Goal: Information Seeking & Learning: Learn about a topic

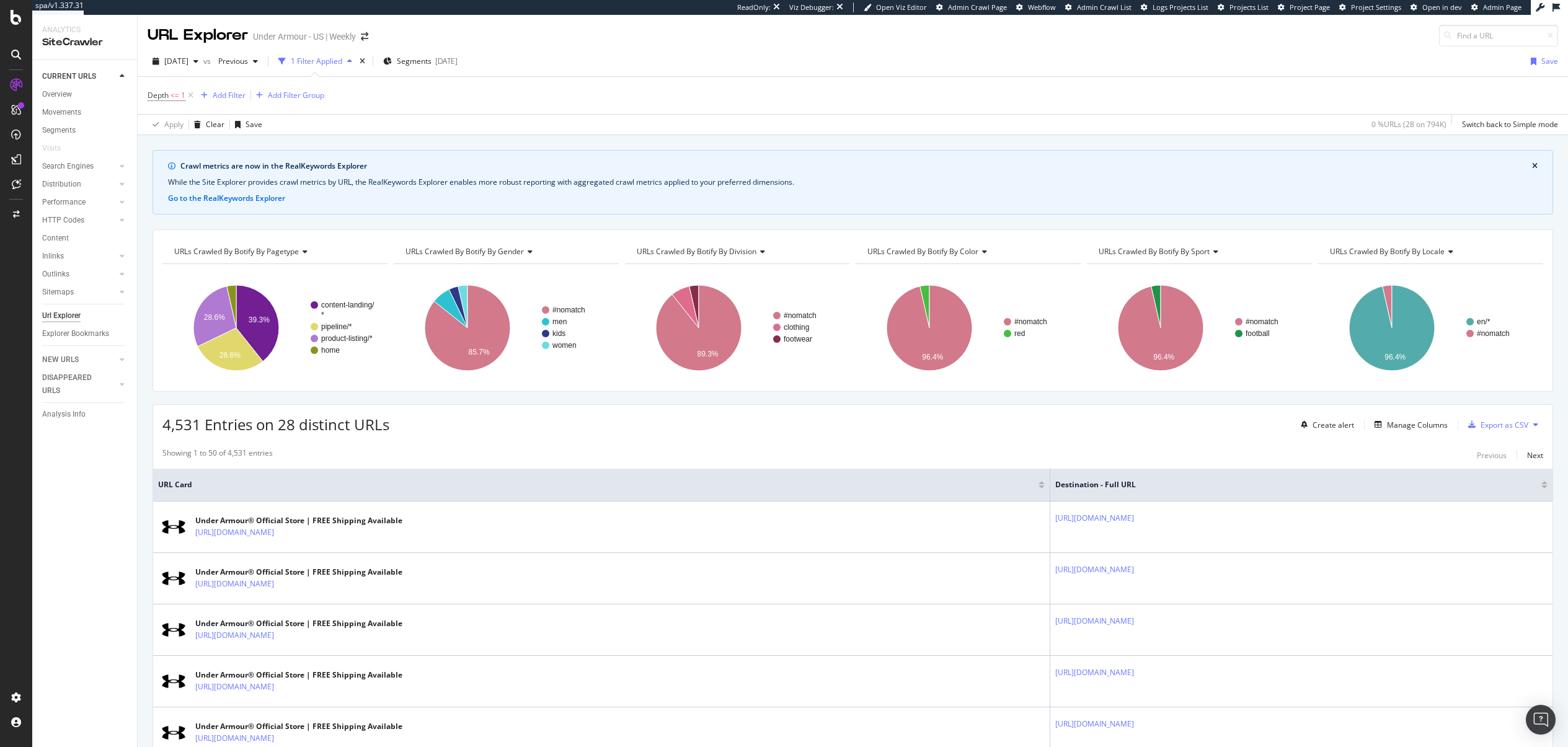
click at [119, 455] on div "CURRENT URLS Overview Movements Segments Visits Search Engines Top Charts Segme…" at bounding box center [85, 403] width 105 height 687
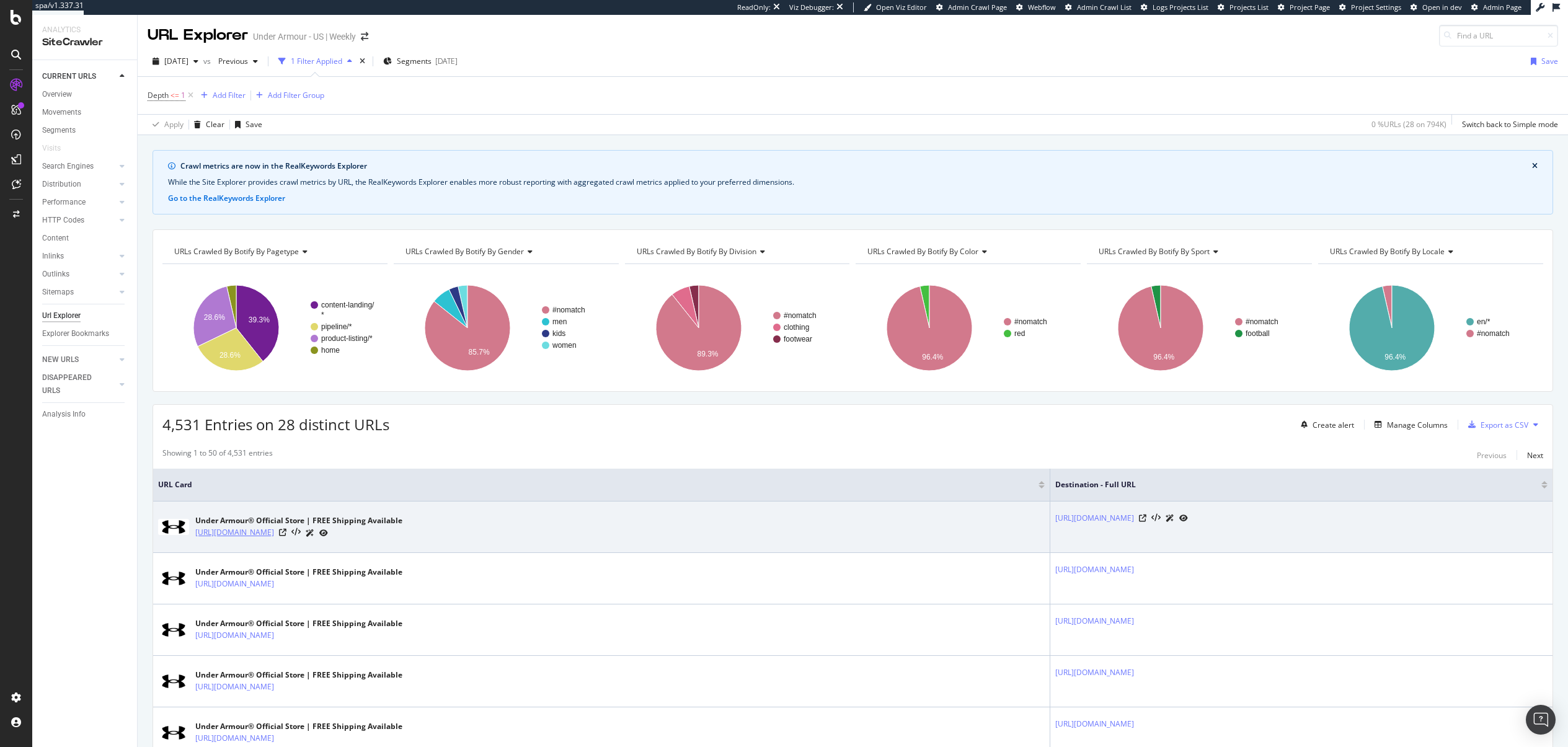
click at [274, 530] on link "https://www.underarmour.com/en-us/" at bounding box center [234, 533] width 79 height 13
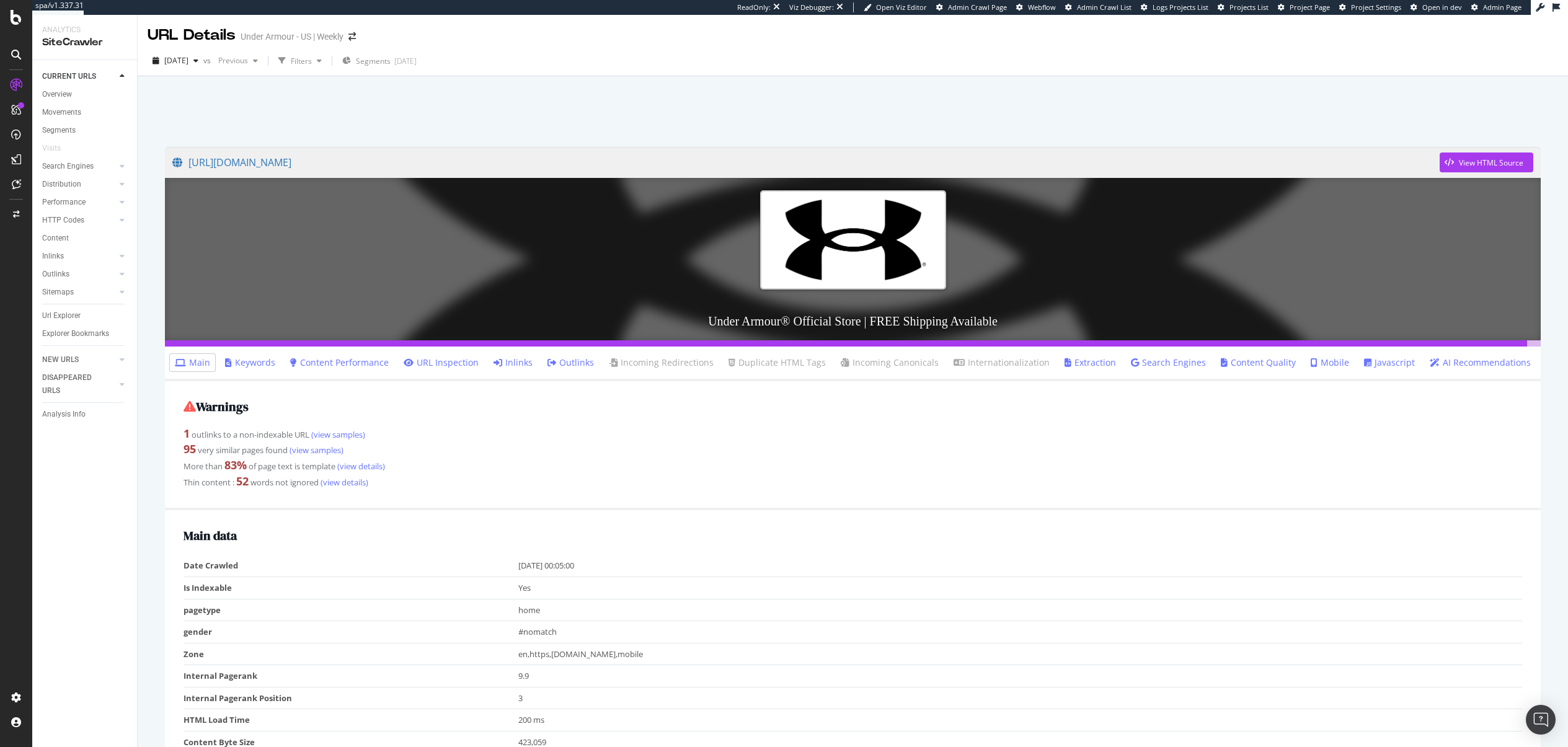
click at [1363, 359] on icon at bounding box center [1367, 363] width 7 height 9
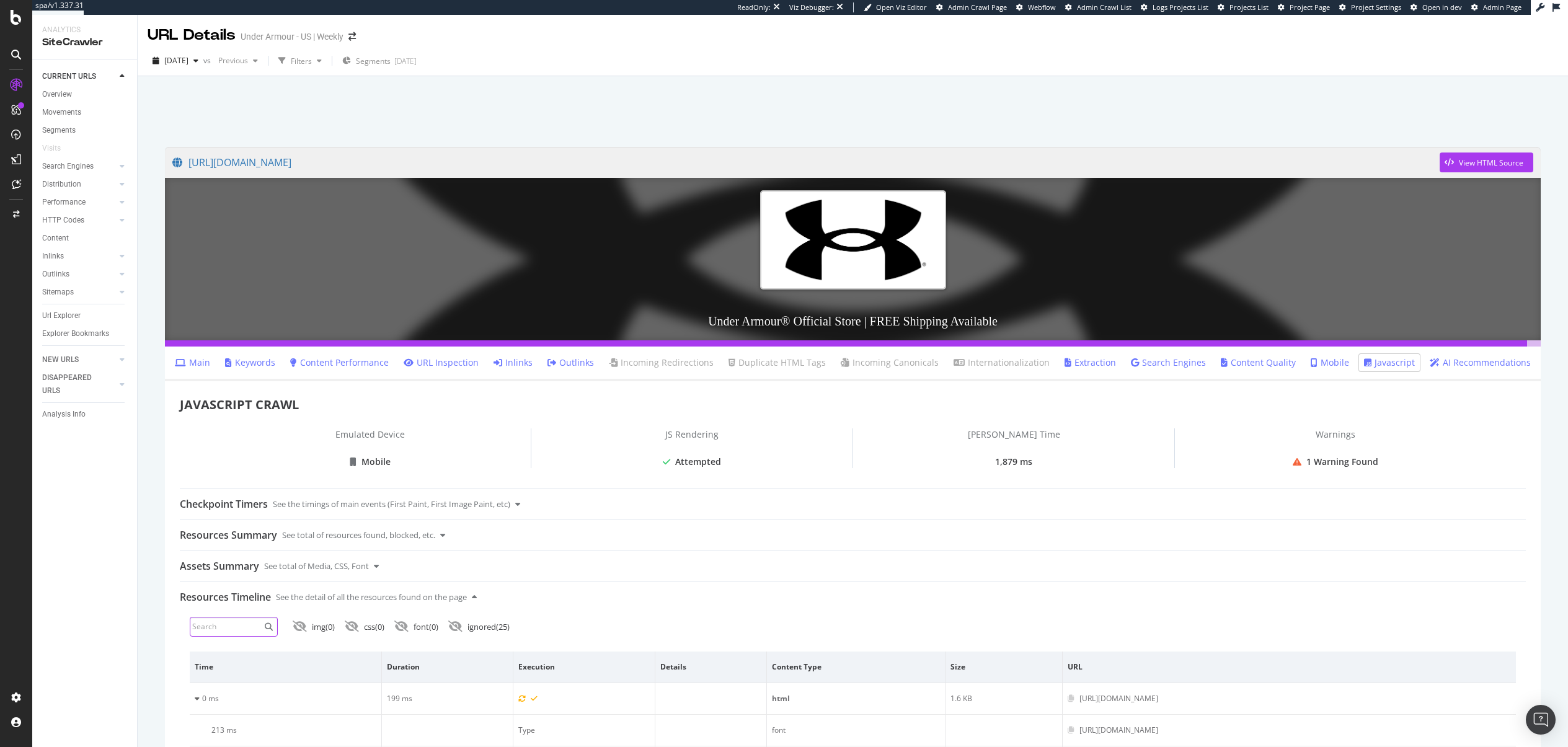
click at [240, 626] on input at bounding box center [234, 626] width 88 height 19
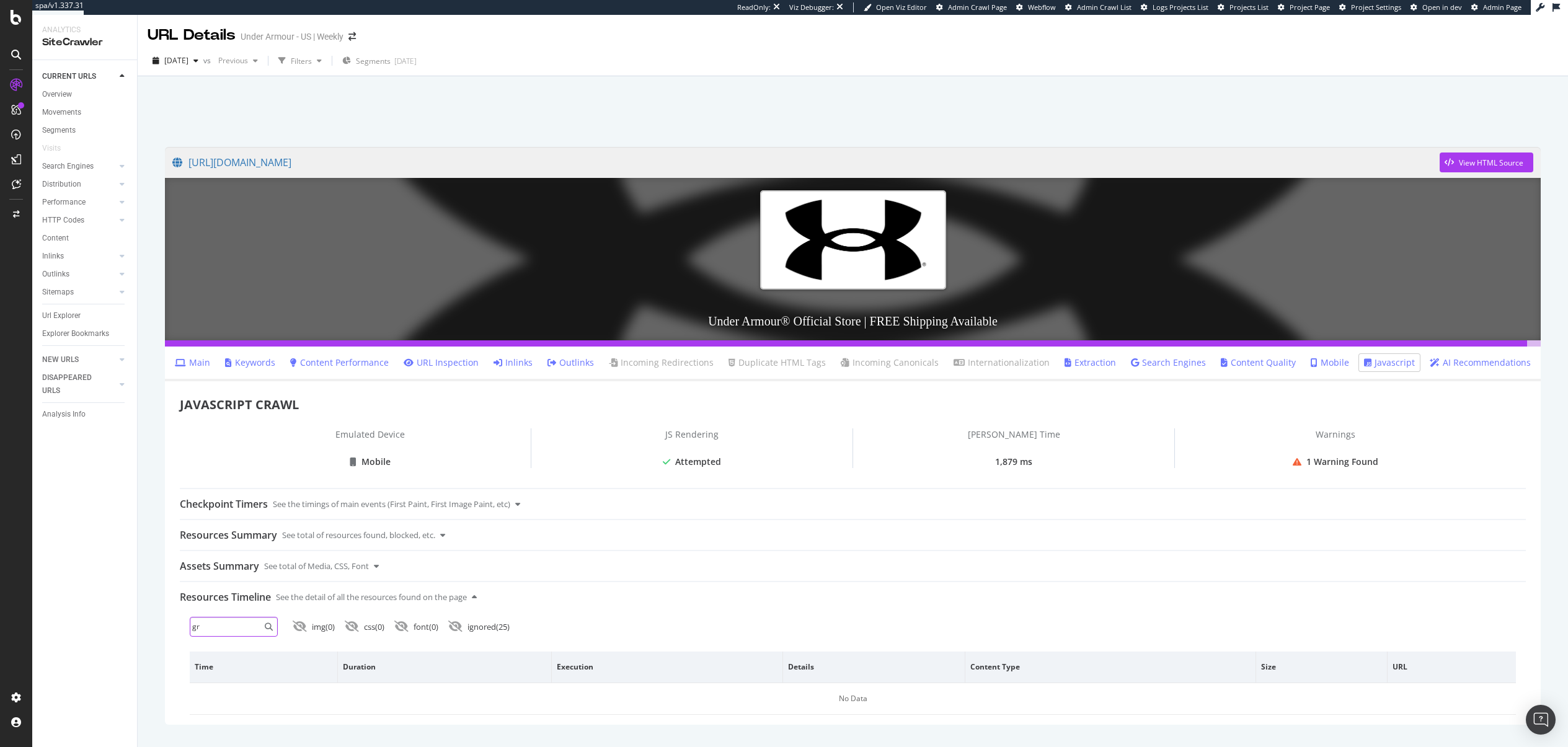
type input "g"
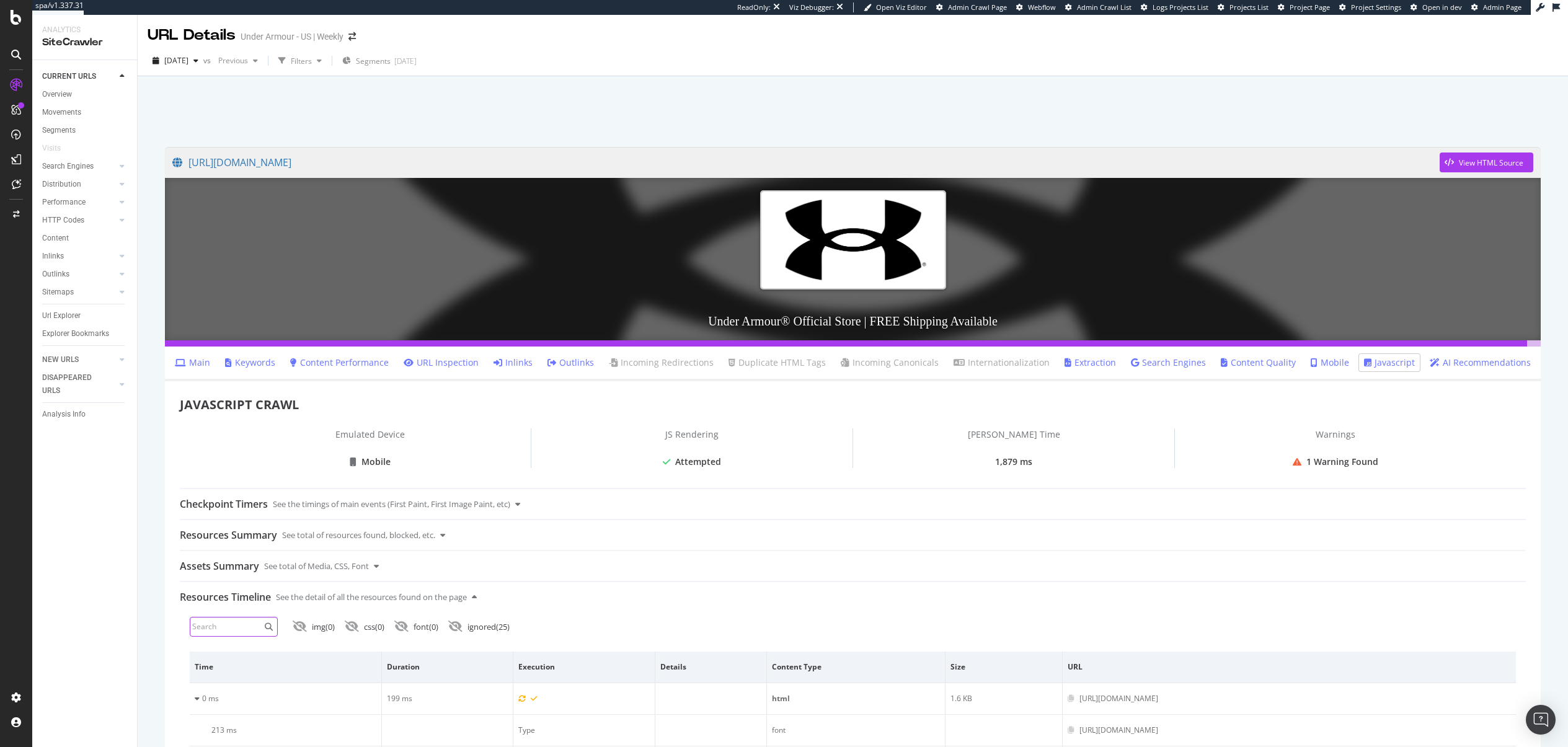
scroll to position [1189, 0]
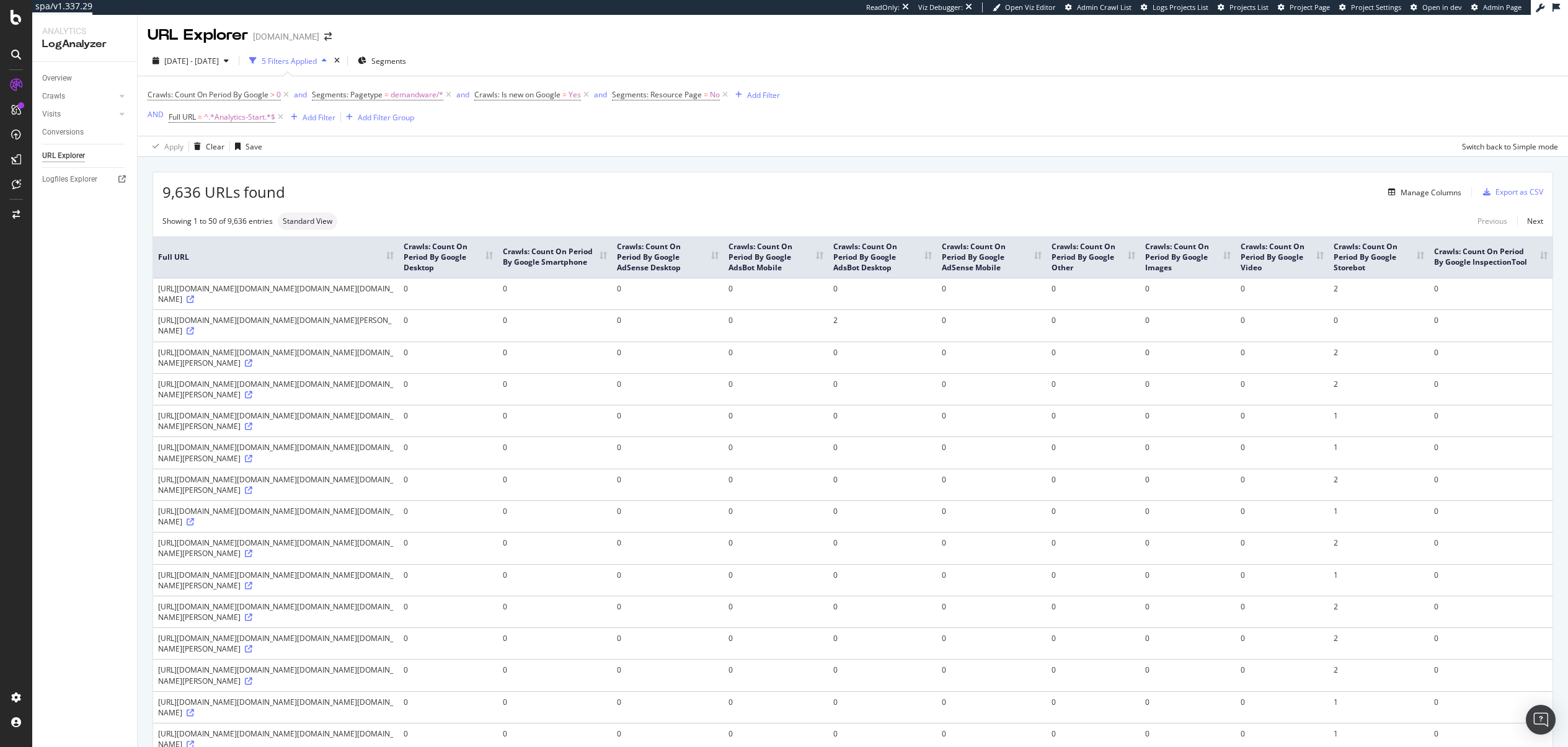
scroll to position [18, 0]
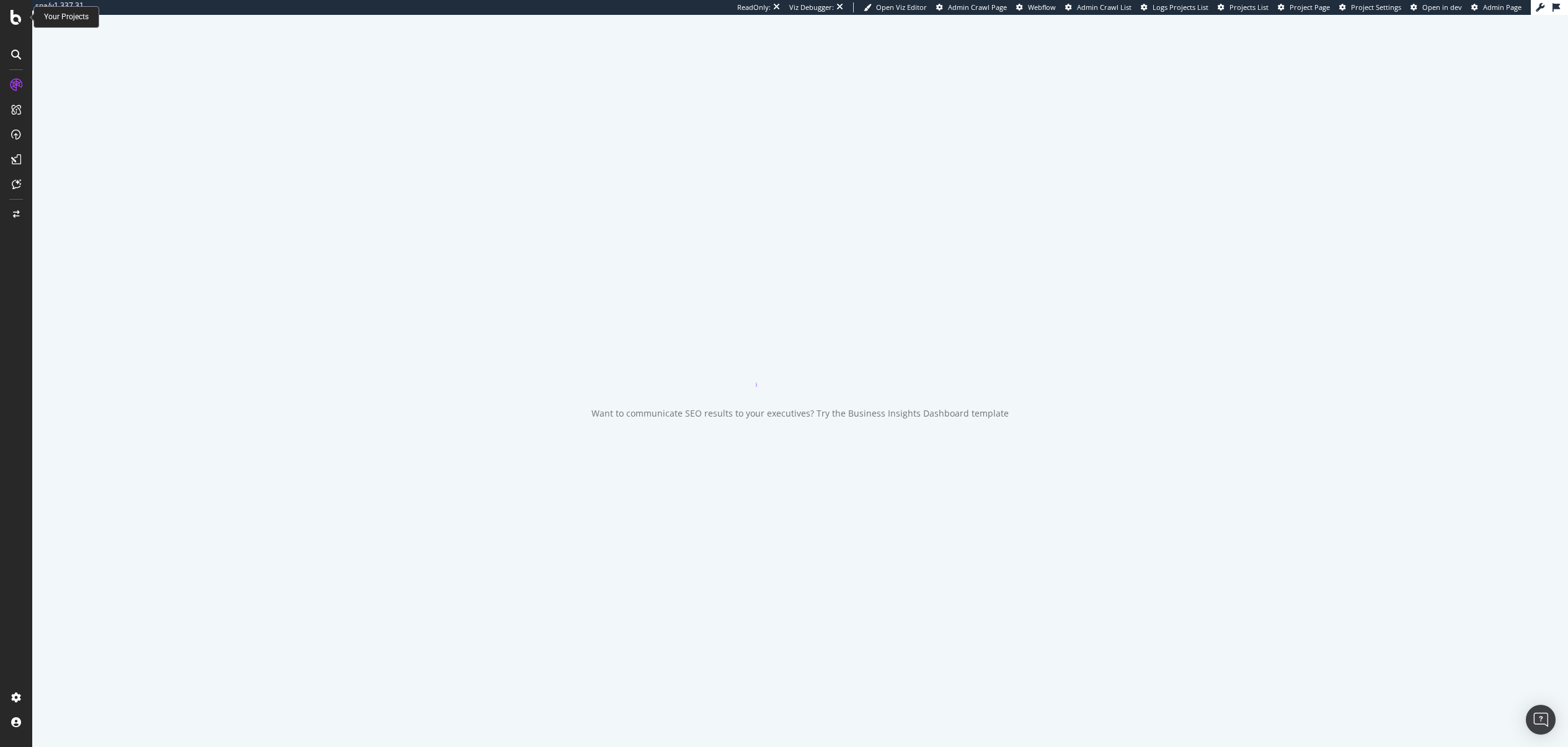
click at [18, 22] on icon at bounding box center [16, 17] width 11 height 15
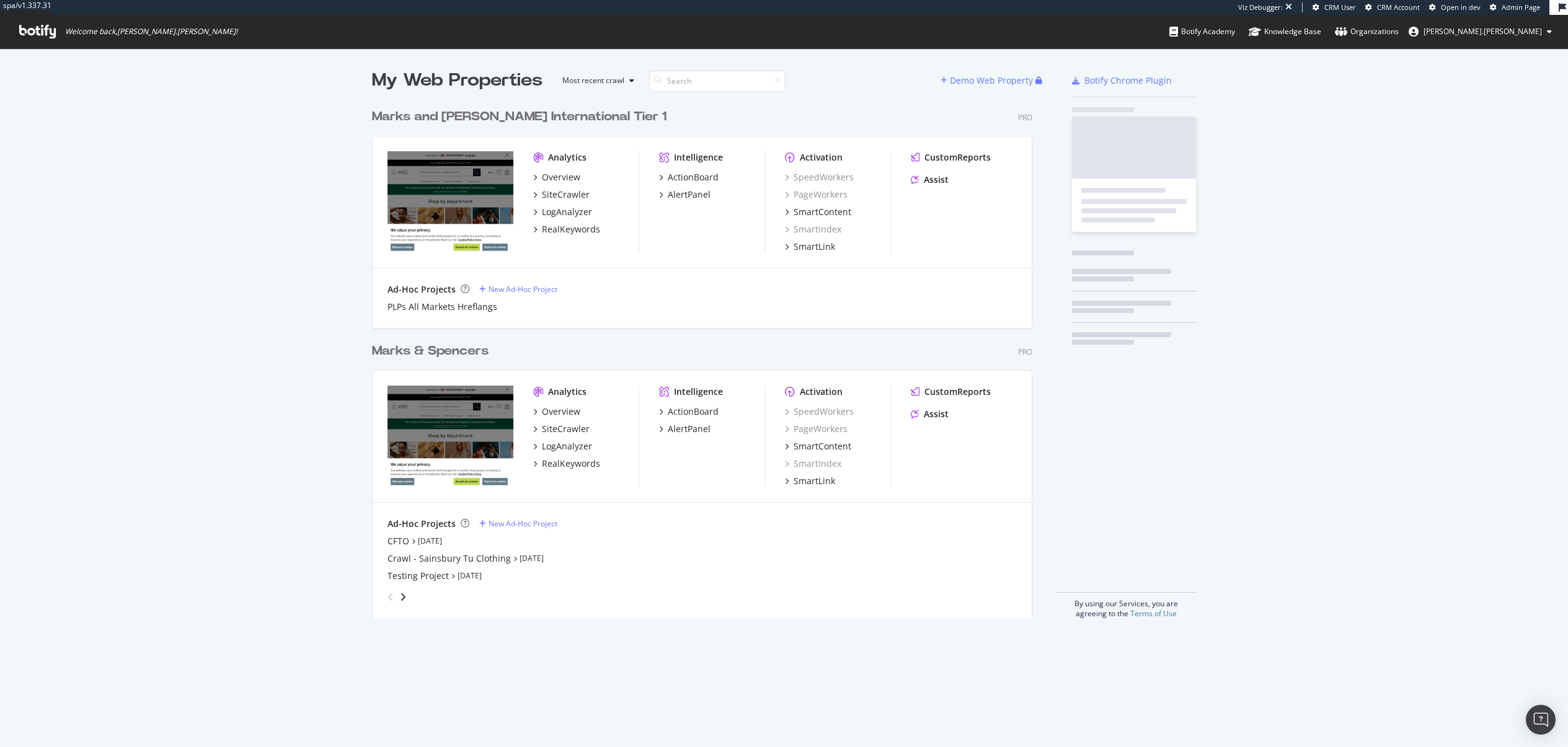
scroll to position [516, 661]
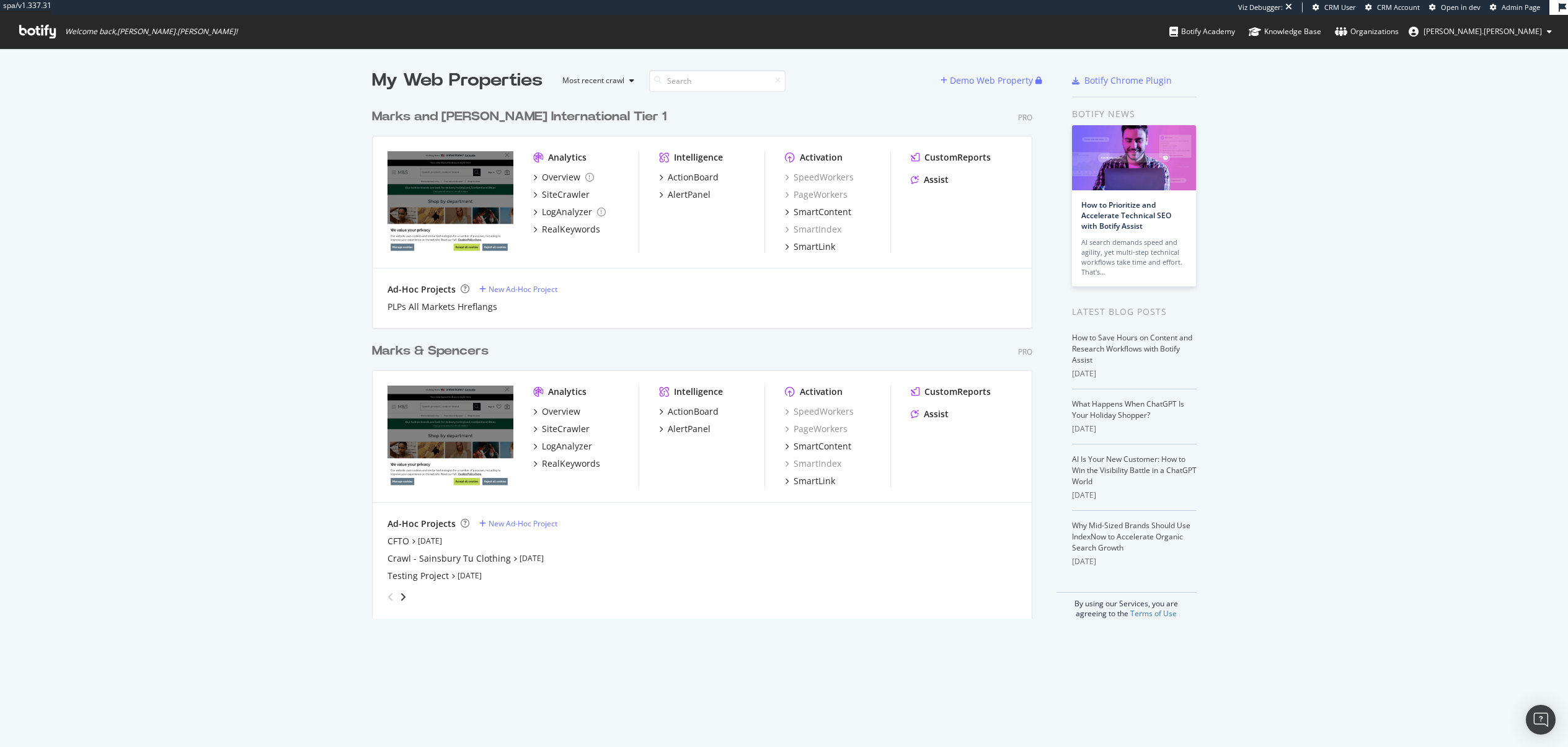
click at [1064, 34] on div "spa/v1.337.31 Viz Debugger: CRM User CRM Account Open in dev Admin Page Welcome…" at bounding box center [784, 24] width 1568 height 49
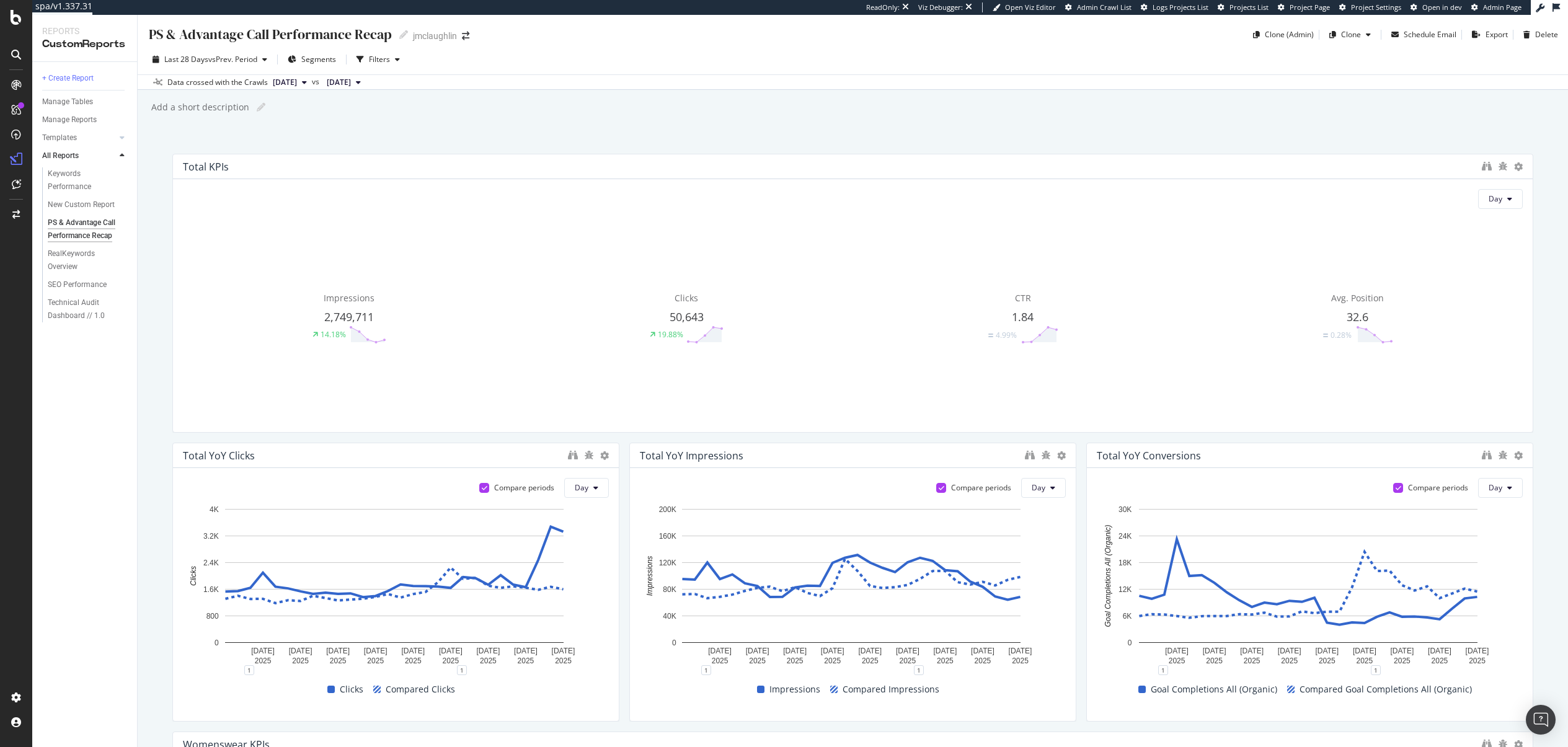
click at [523, 109] on div "Add a short description Add a short description" at bounding box center [859, 107] width 1417 height 19
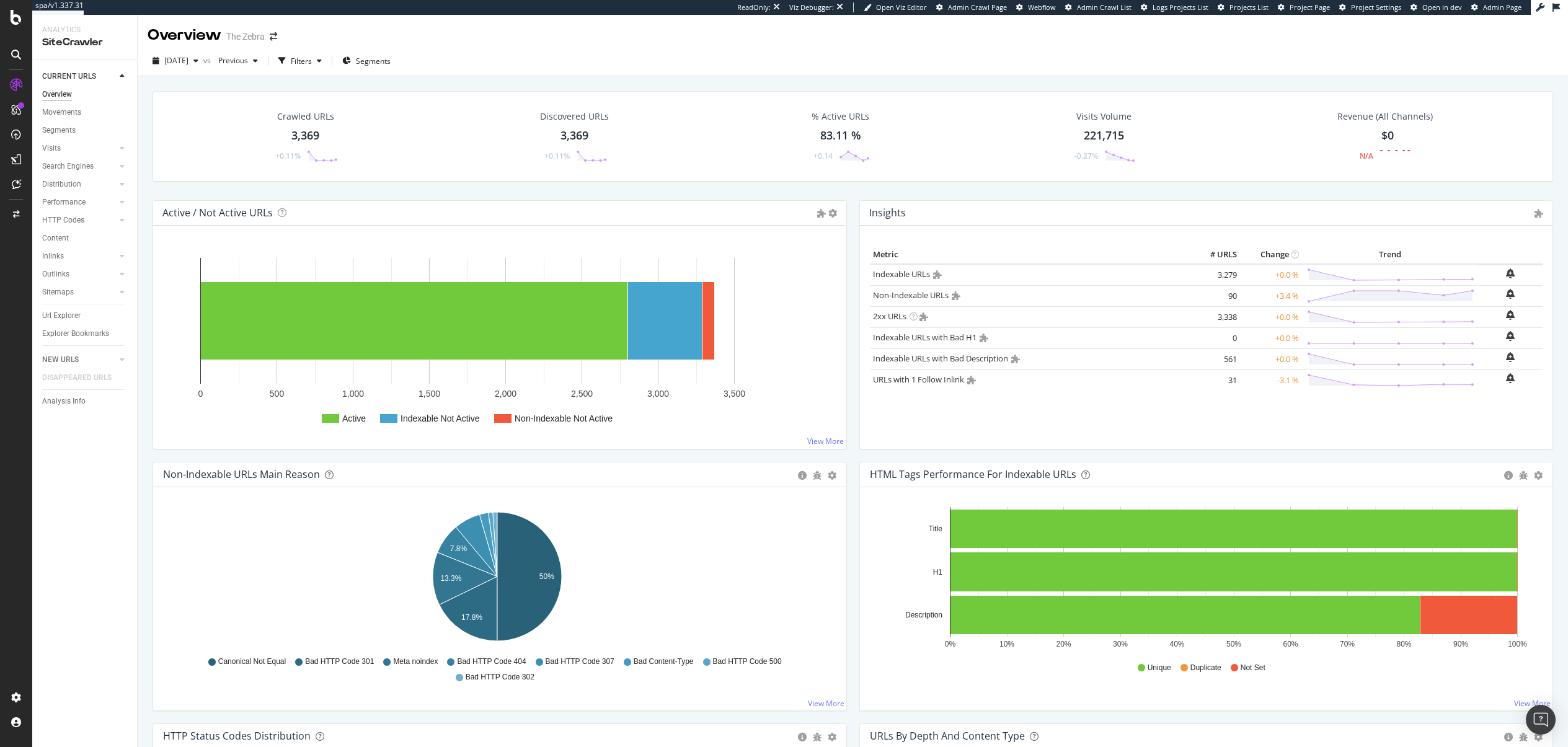
drag, startPoint x: 92, startPoint y: 674, endPoint x: 96, endPoint y: 666, distance: 8.9
click at [92, 674] on div "CURRENT URLS Overview Movements Segments Visits Analysis Orphan URLs Search Eng…" at bounding box center [85, 403] width 105 height 687
